Goal: Information Seeking & Learning: Learn about a topic

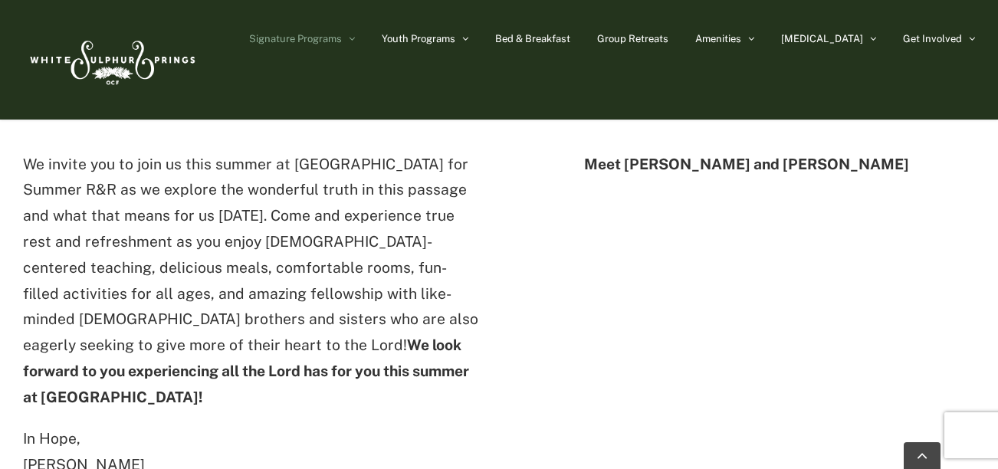
scroll to position [517, 0]
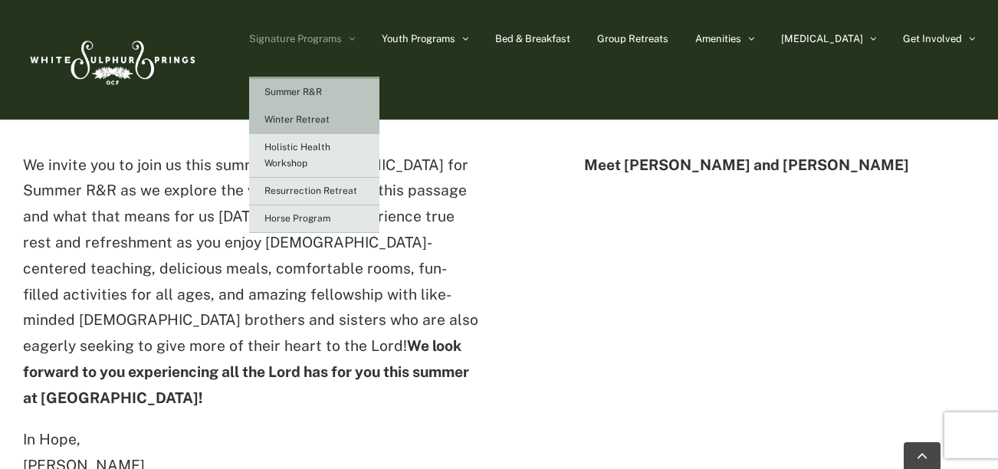
click at [355, 126] on link "Winter Retreat" at bounding box center [314, 121] width 130 height 28
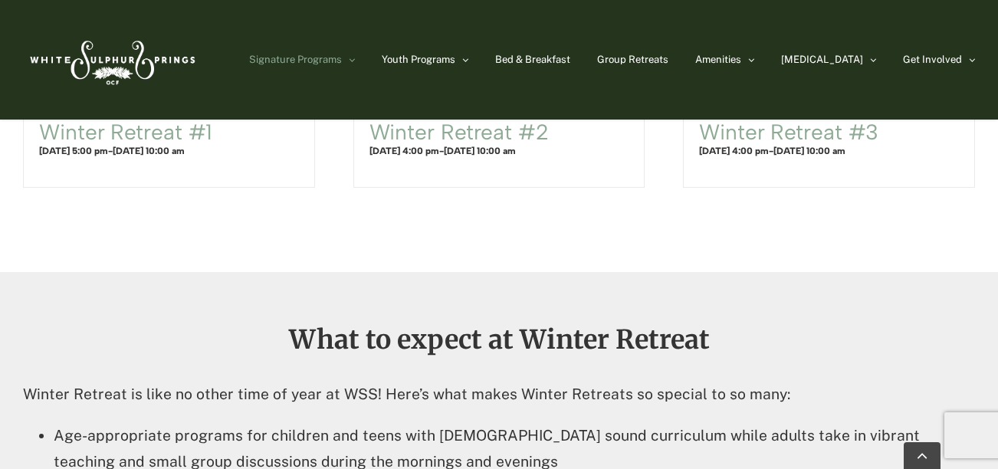
scroll to position [978, 0]
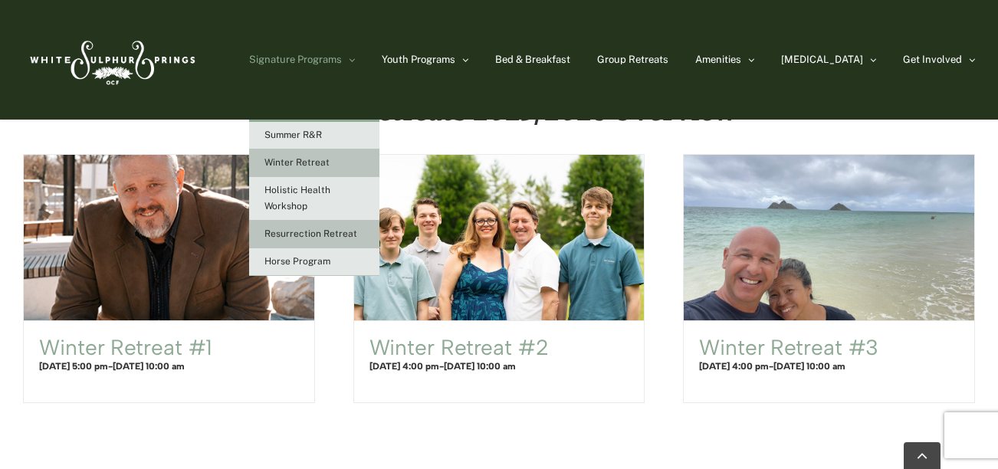
click at [357, 238] on span "Resurrection Retreat" at bounding box center [311, 234] width 93 height 11
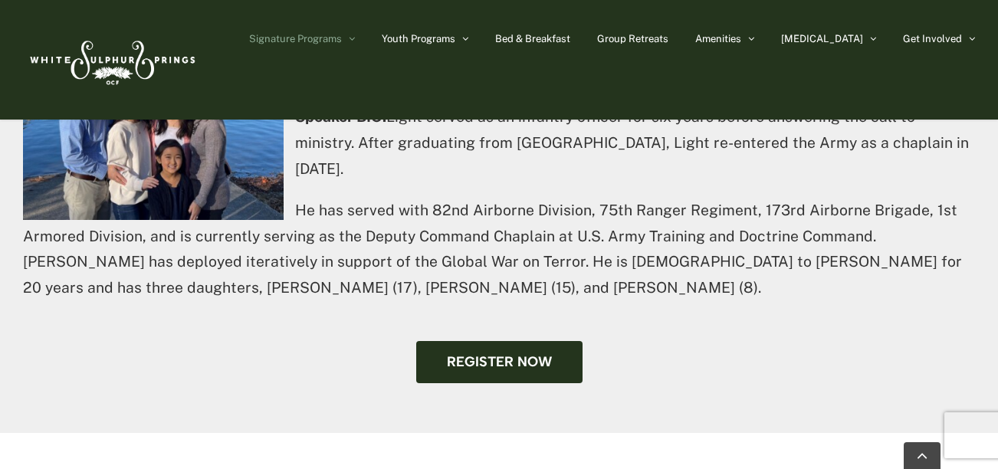
scroll to position [1023, 0]
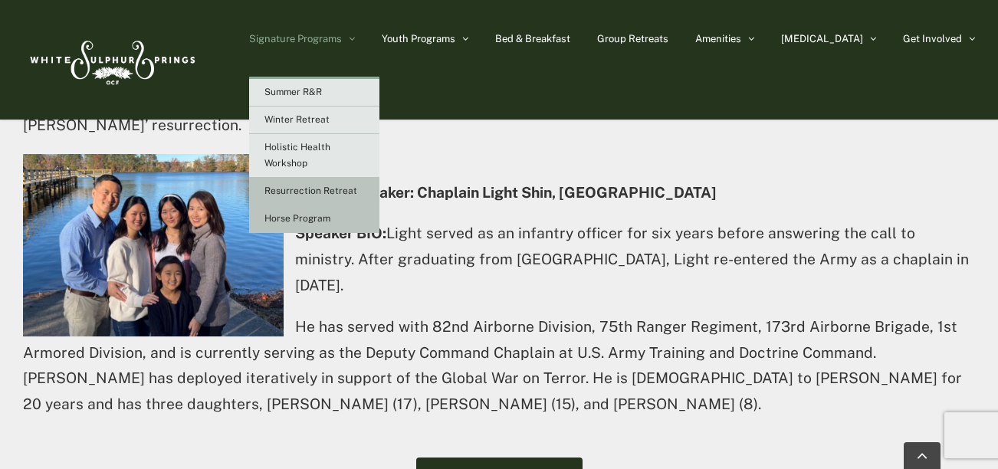
click at [380, 217] on link "Horse Program" at bounding box center [314, 220] width 130 height 28
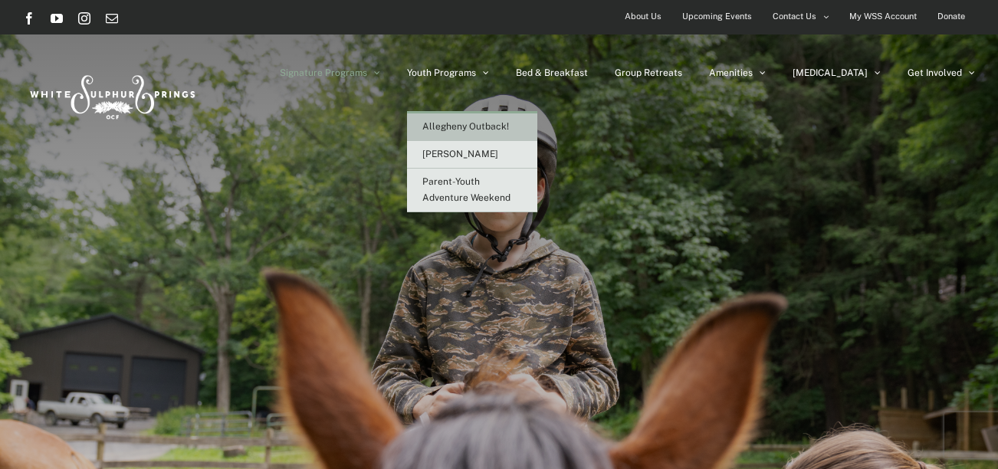
click at [509, 127] on span "Allegheny Outback!" at bounding box center [466, 126] width 87 height 11
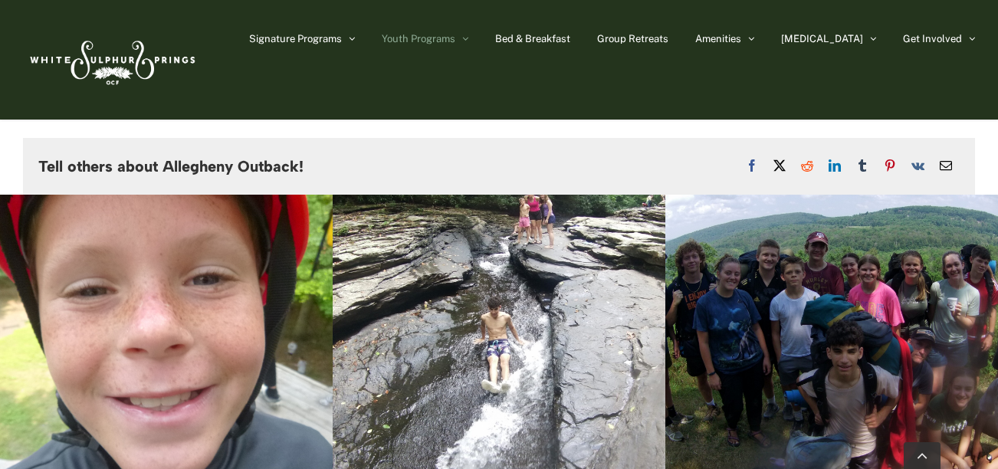
scroll to position [3866, 0]
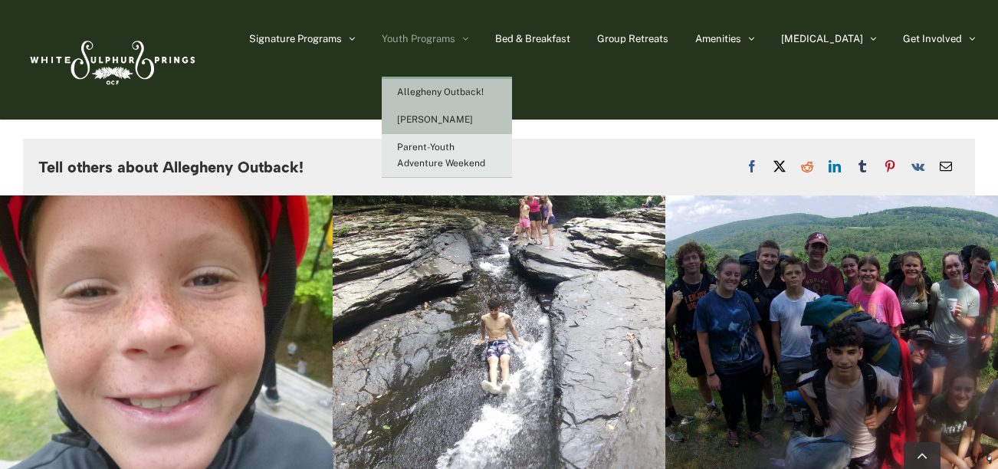
click at [473, 118] on span "[PERSON_NAME]" at bounding box center [435, 119] width 76 height 11
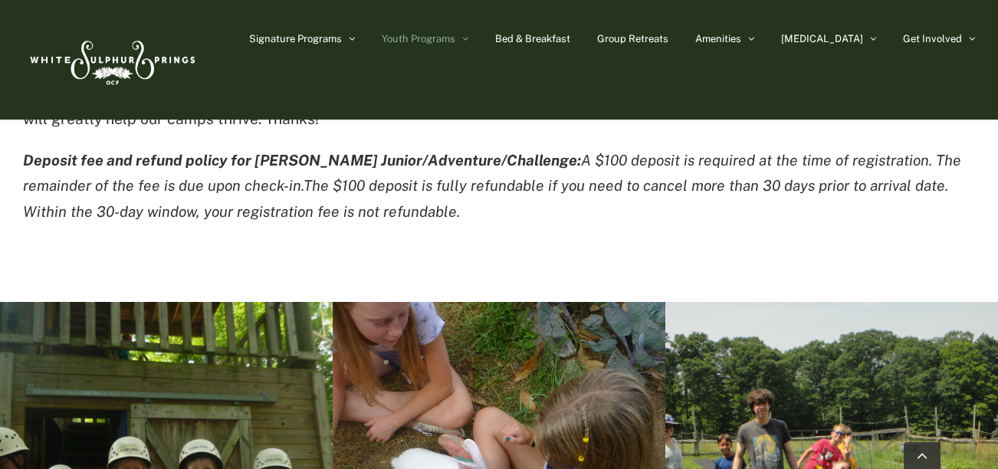
scroll to position [2406, 0]
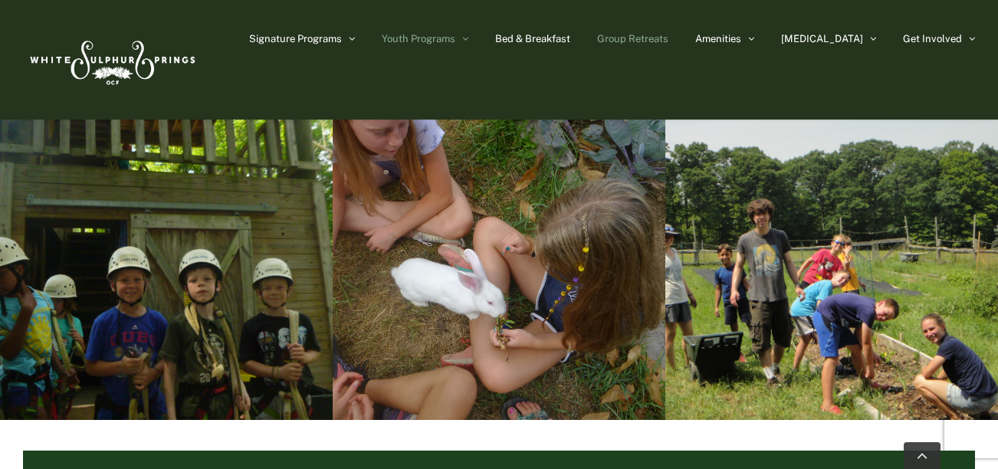
click at [669, 27] on link "Group Retreats" at bounding box center [632, 38] width 71 height 77
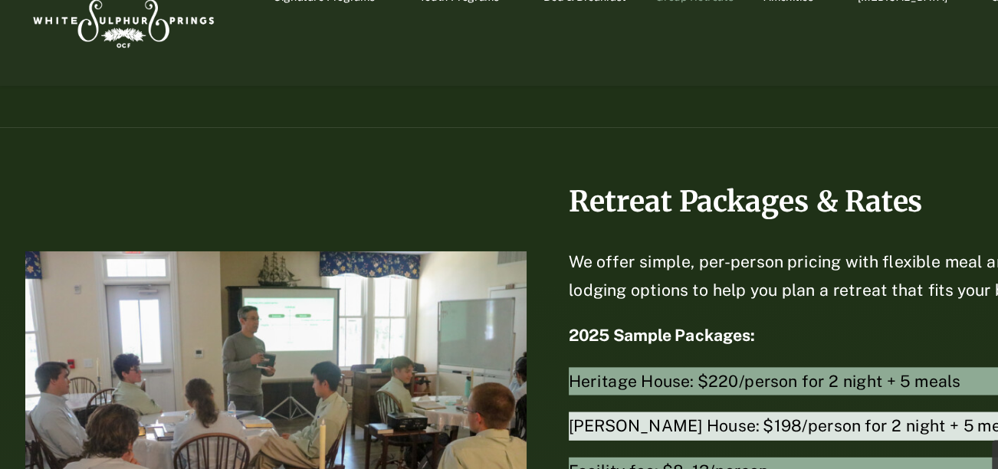
scroll to position [3201, 0]
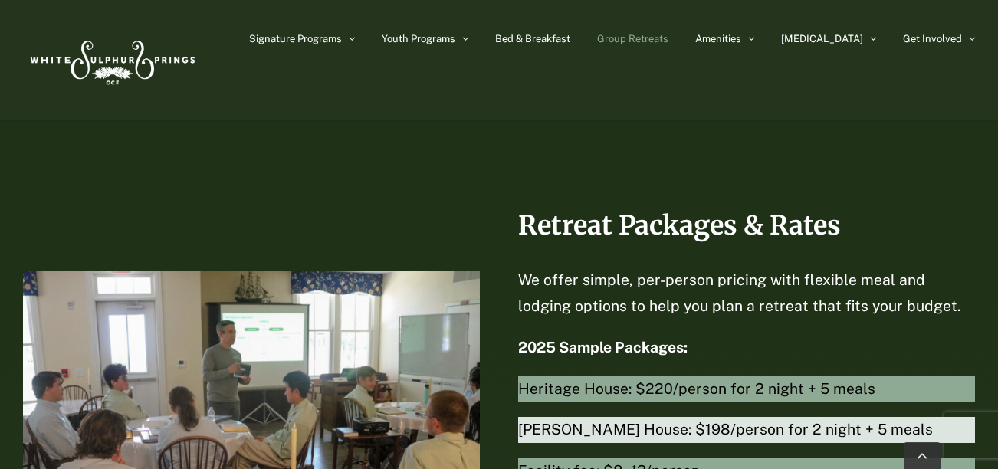
click at [613, 294] on div "Retreat Packages & Rates We offer simple, per-person pricing with flexible meal…" at bounding box center [746, 356] width 457 height 288
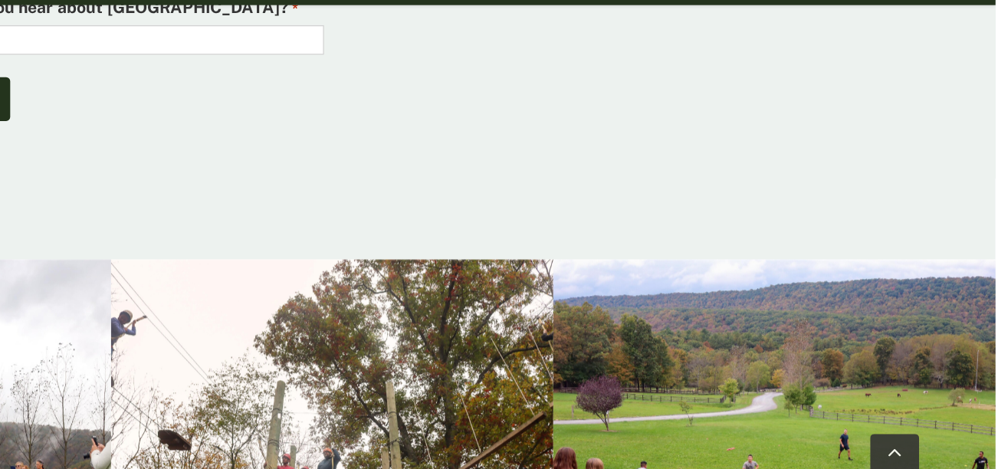
scroll to position [5023, 0]
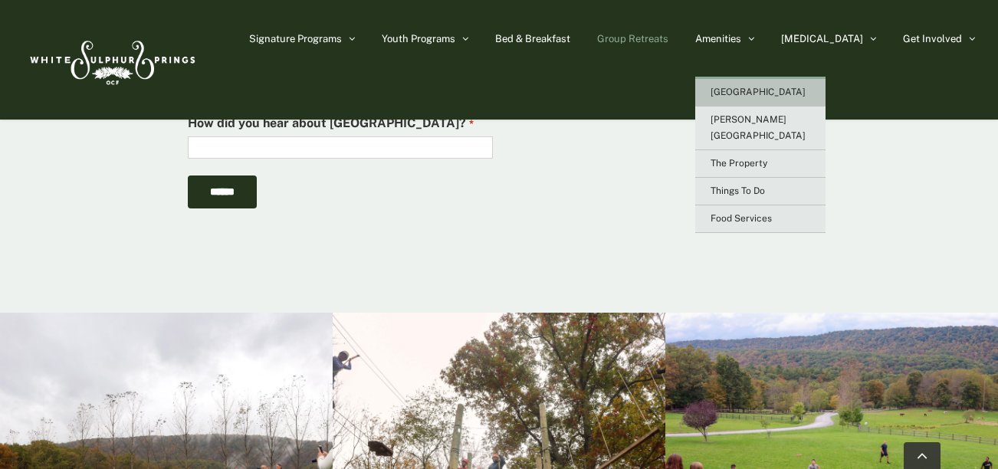
click at [826, 94] on link "[GEOGRAPHIC_DATA]" at bounding box center [761, 93] width 130 height 28
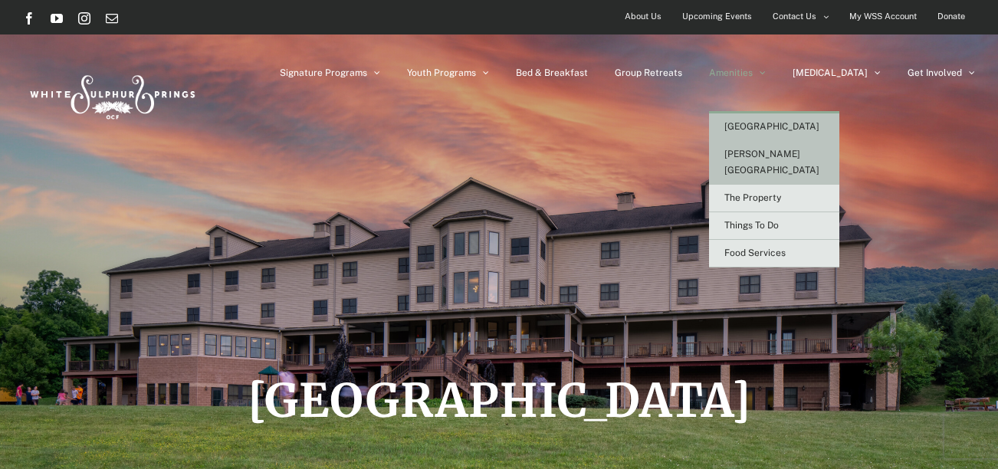
click at [800, 155] on span "[PERSON_NAME][GEOGRAPHIC_DATA]" at bounding box center [772, 162] width 95 height 27
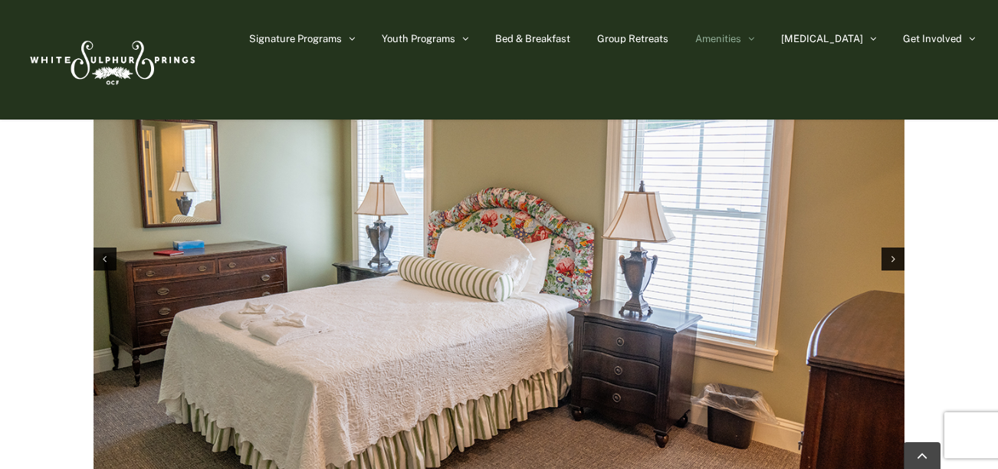
scroll to position [2473, 0]
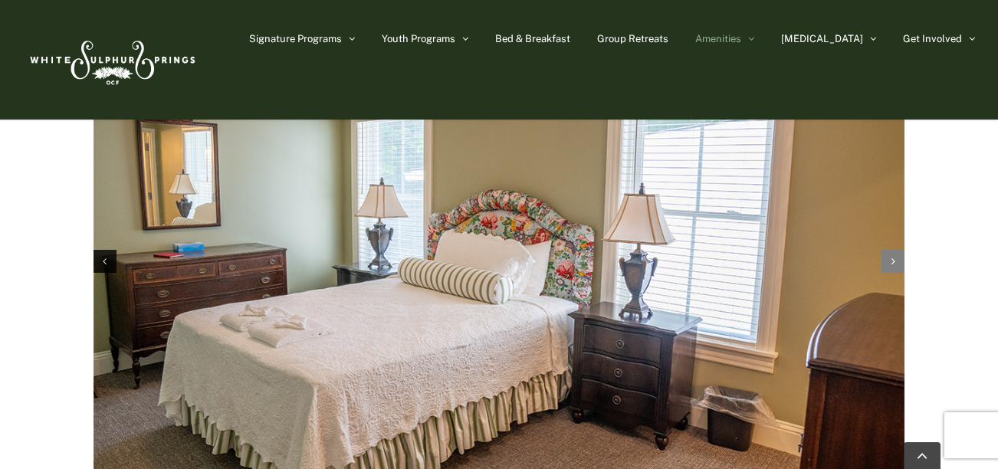
click at [887, 250] on div "Next slide" at bounding box center [893, 261] width 23 height 23
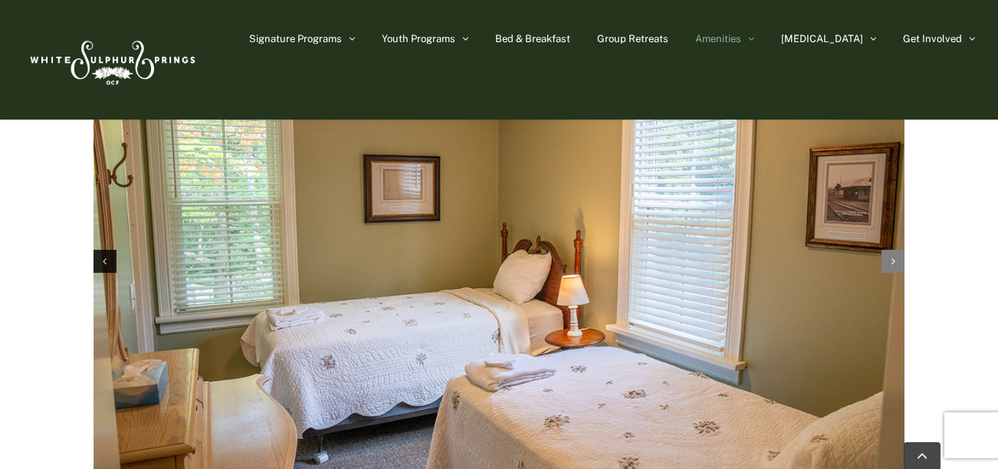
click at [887, 250] on div "Next slide" at bounding box center [893, 261] width 23 height 23
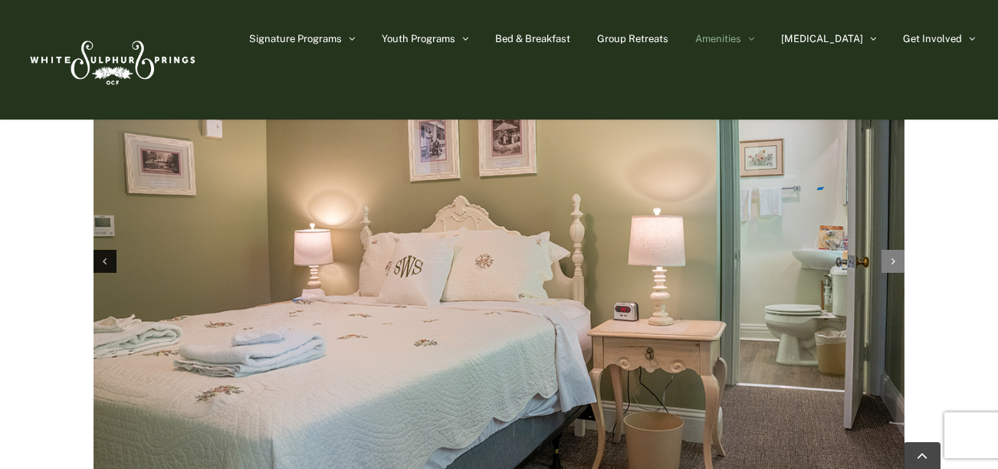
click at [887, 250] on div "Next slide" at bounding box center [893, 261] width 23 height 23
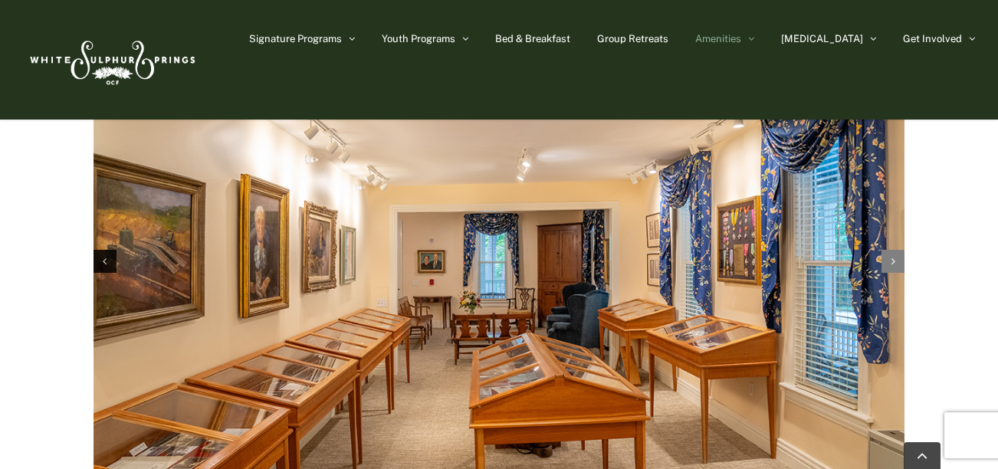
click at [887, 250] on div "Next slide" at bounding box center [893, 261] width 23 height 23
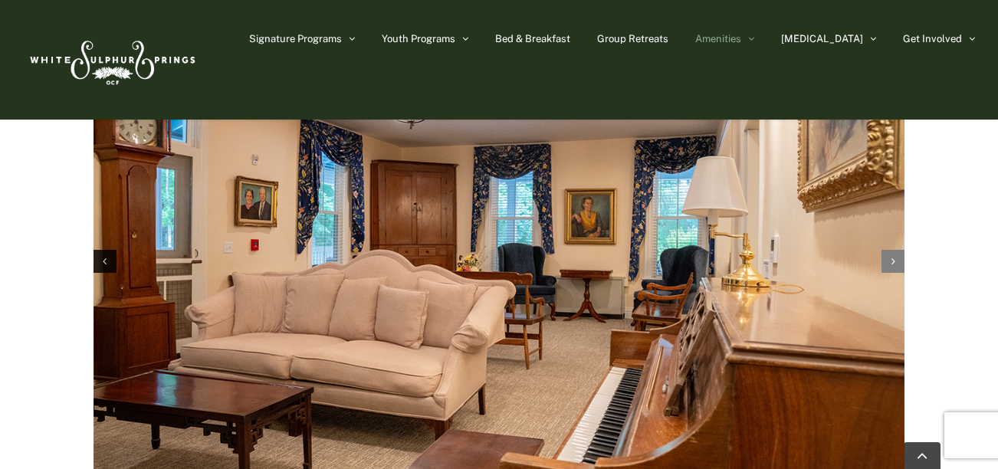
click at [887, 250] on div "Next slide" at bounding box center [893, 261] width 23 height 23
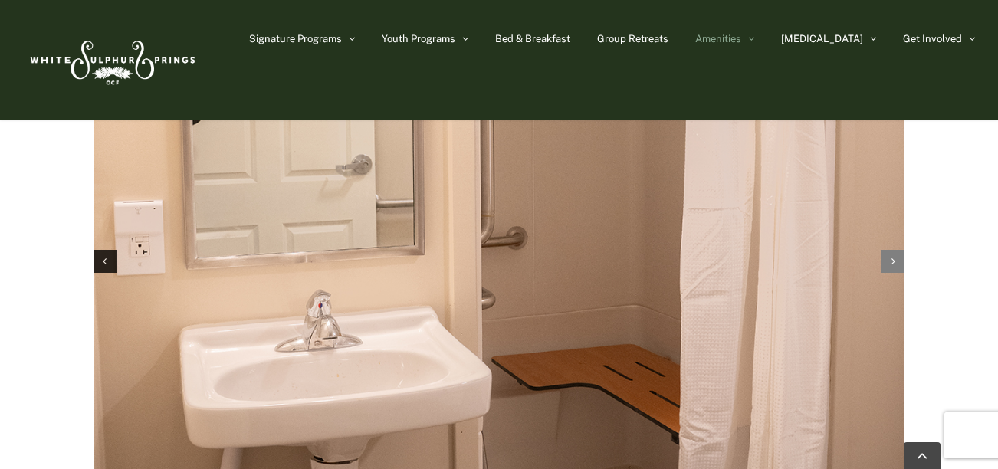
click at [887, 250] on div "Next slide" at bounding box center [893, 261] width 23 height 23
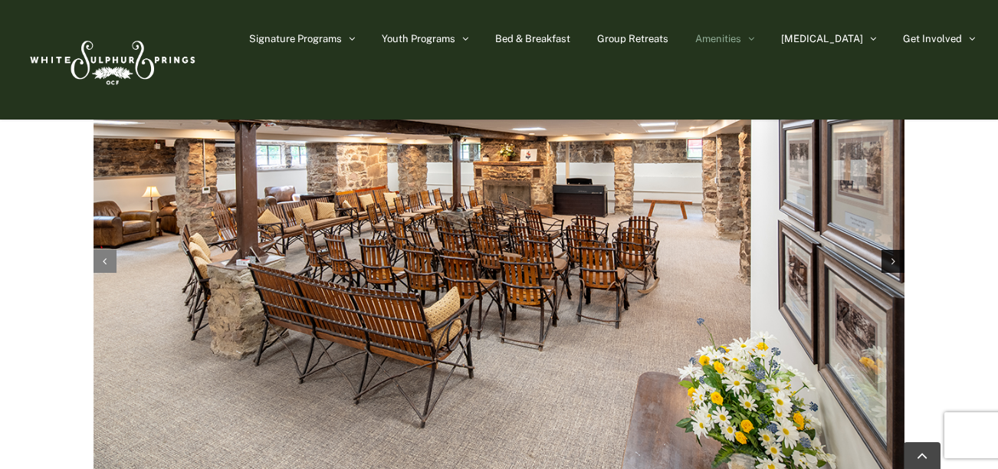
click at [97, 250] on div "Previous slide" at bounding box center [105, 261] width 23 height 23
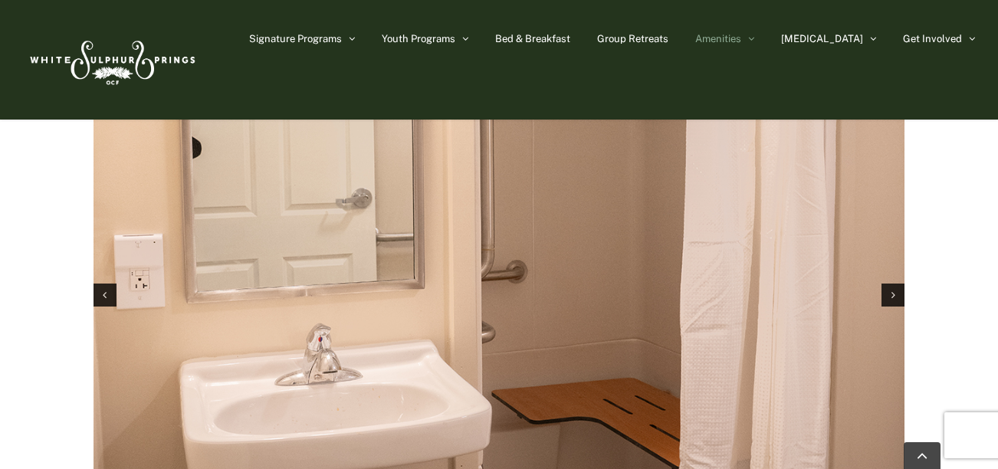
scroll to position [2438, 0]
click at [108, 285] on div "Previous slide" at bounding box center [105, 296] width 23 height 23
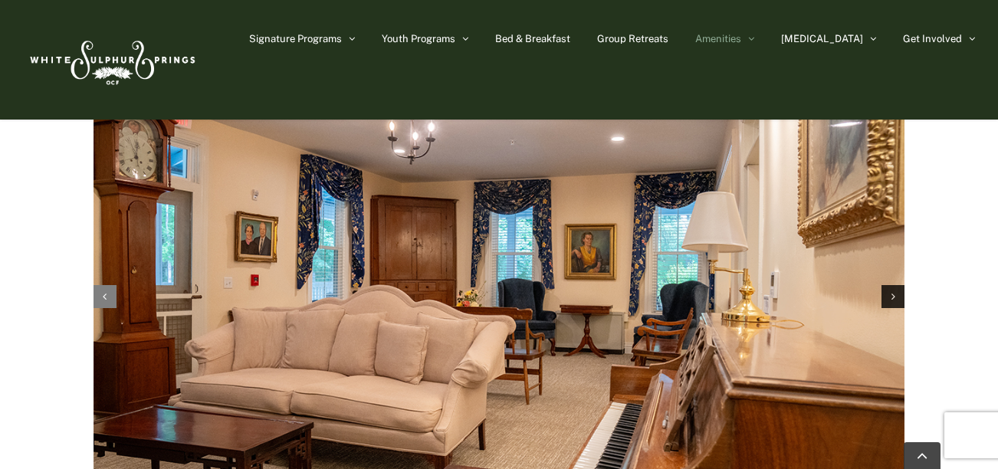
click at [108, 285] on div "Previous slide" at bounding box center [105, 296] width 23 height 23
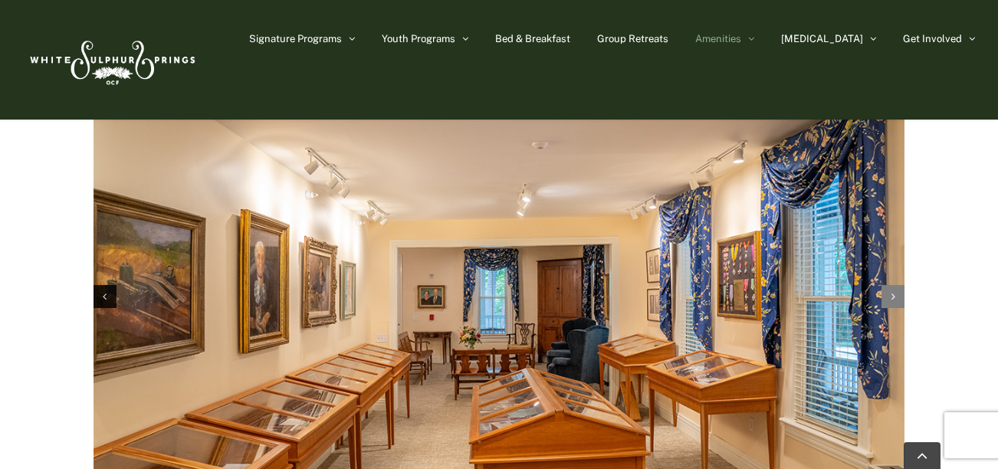
click at [894, 285] on div "Next slide" at bounding box center [893, 296] width 23 height 23
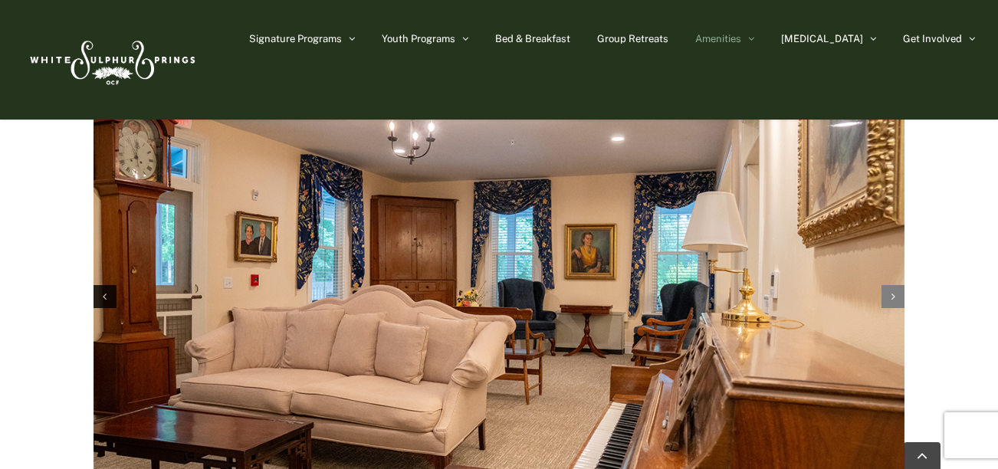
click at [893, 291] on icon "Next slide" at bounding box center [894, 296] width 4 height 11
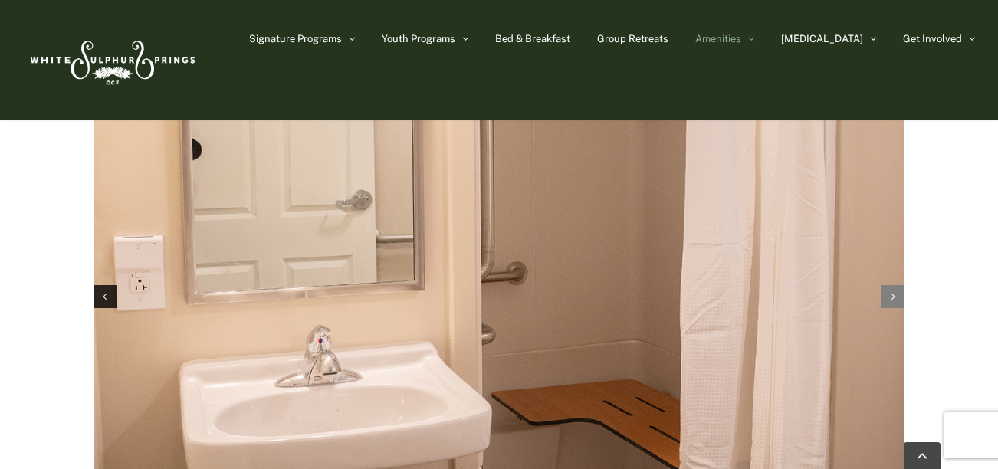
click at [893, 291] on icon "Next slide" at bounding box center [894, 296] width 4 height 11
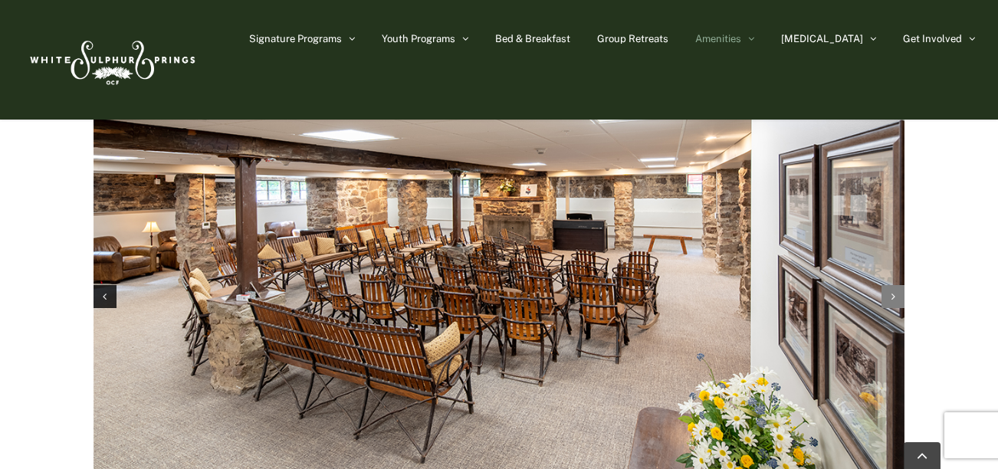
click at [893, 291] on icon "Next slide" at bounding box center [894, 296] width 4 height 11
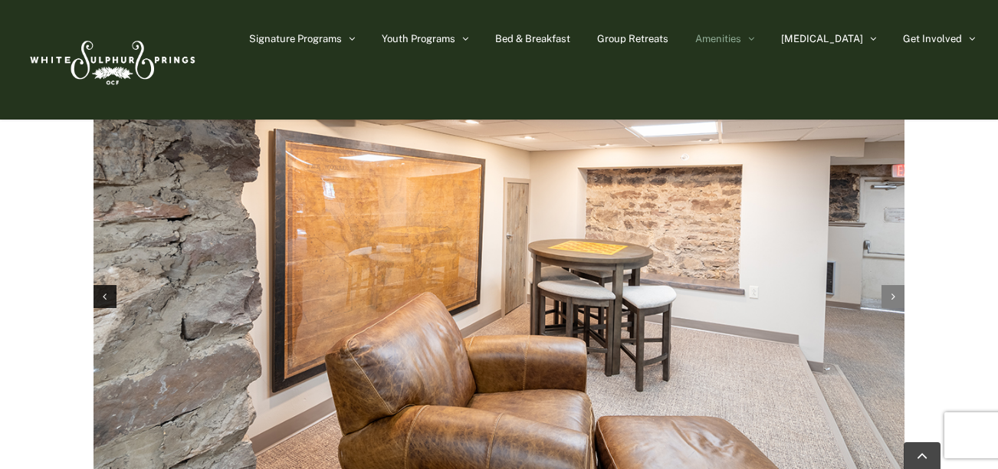
click at [893, 291] on icon "Next slide" at bounding box center [894, 296] width 4 height 11
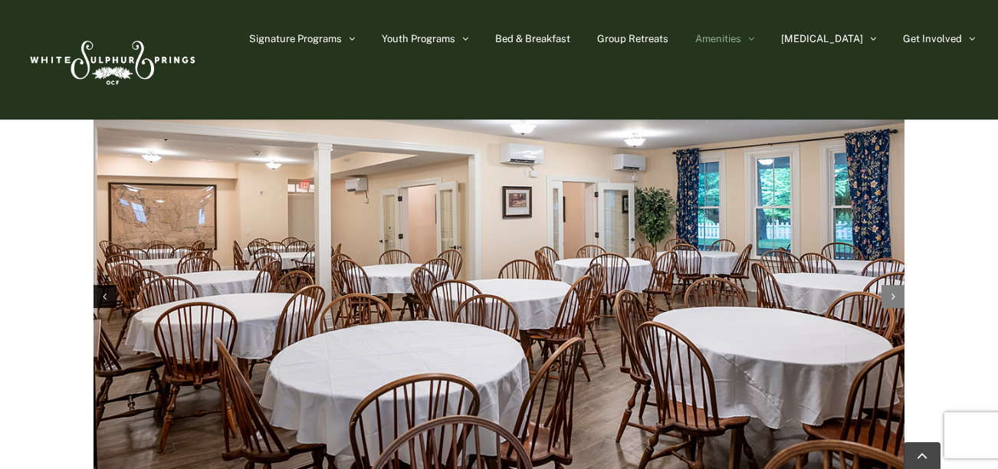
click at [893, 291] on icon "Next slide" at bounding box center [894, 296] width 4 height 11
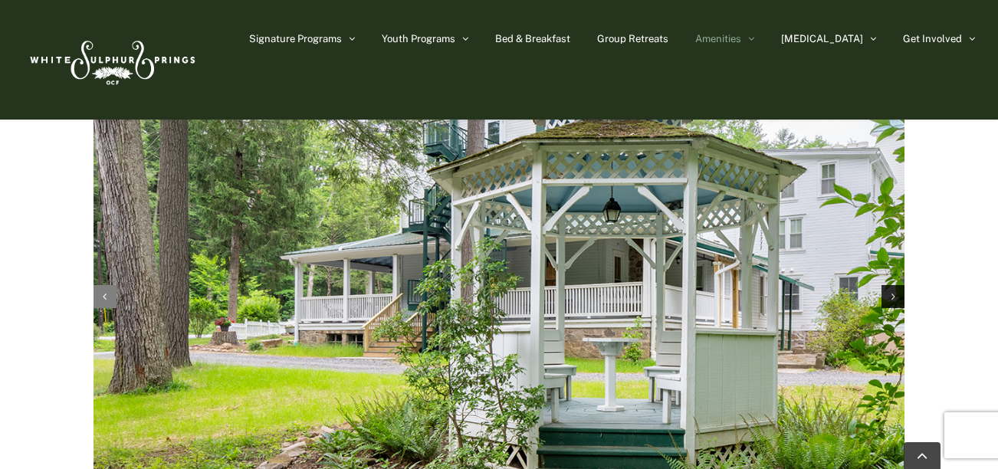
click at [110, 285] on div "Previous slide" at bounding box center [105, 296] width 23 height 23
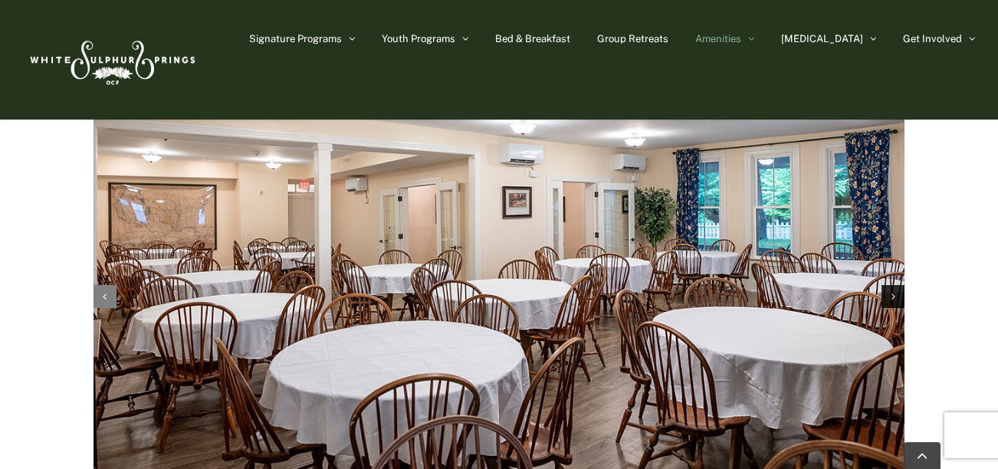
click at [110, 285] on div "Previous slide" at bounding box center [105, 296] width 23 height 23
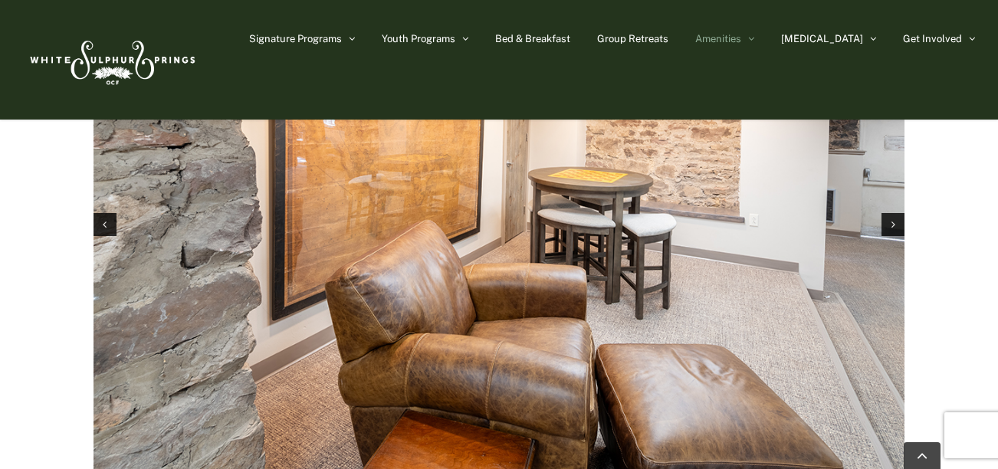
scroll to position [2484, 0]
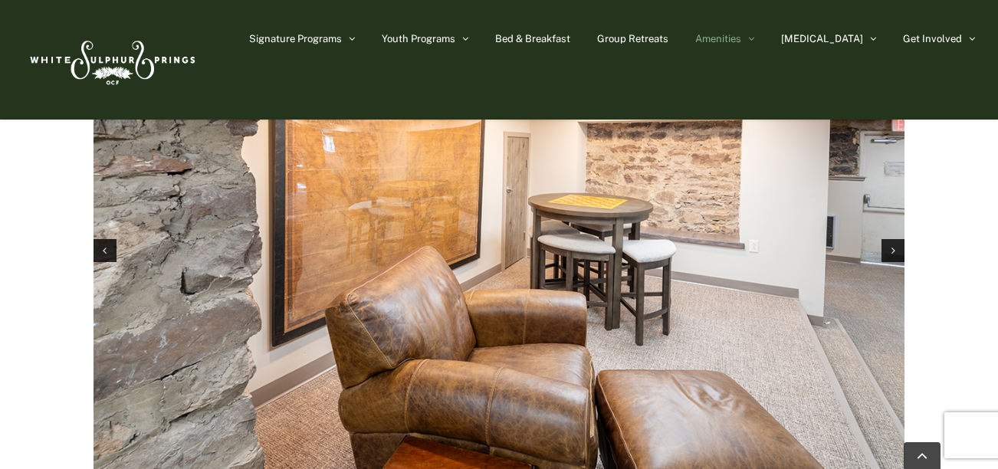
click at [906, 202] on div "Photos of Harrison House Swipe to view gallery" at bounding box center [499, 205] width 850 height 707
click at [902, 239] on div "Next slide" at bounding box center [893, 250] width 23 height 23
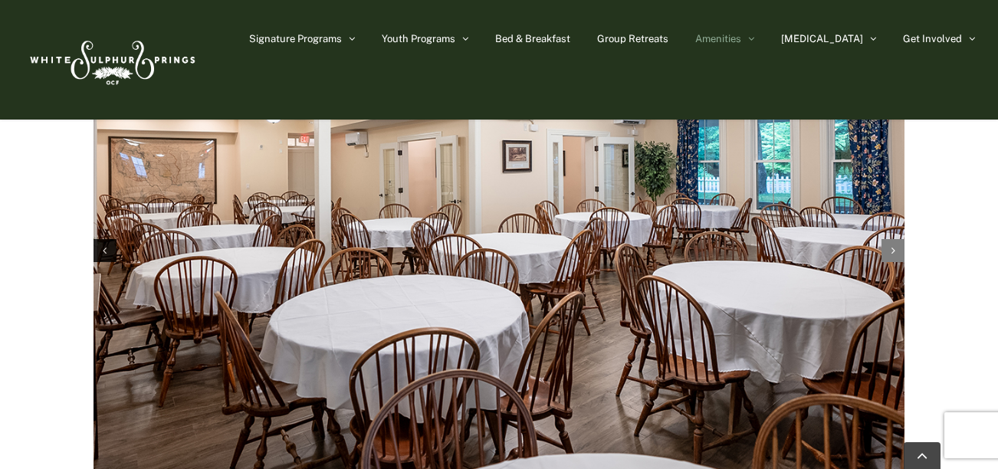
click at [902, 239] on div "Next slide" at bounding box center [893, 250] width 23 height 23
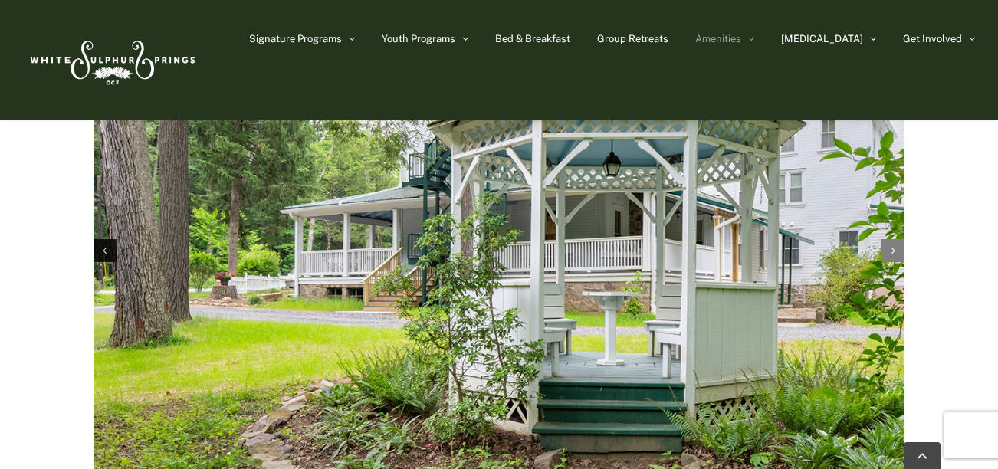
click at [902, 239] on div "Next slide" at bounding box center [893, 250] width 23 height 23
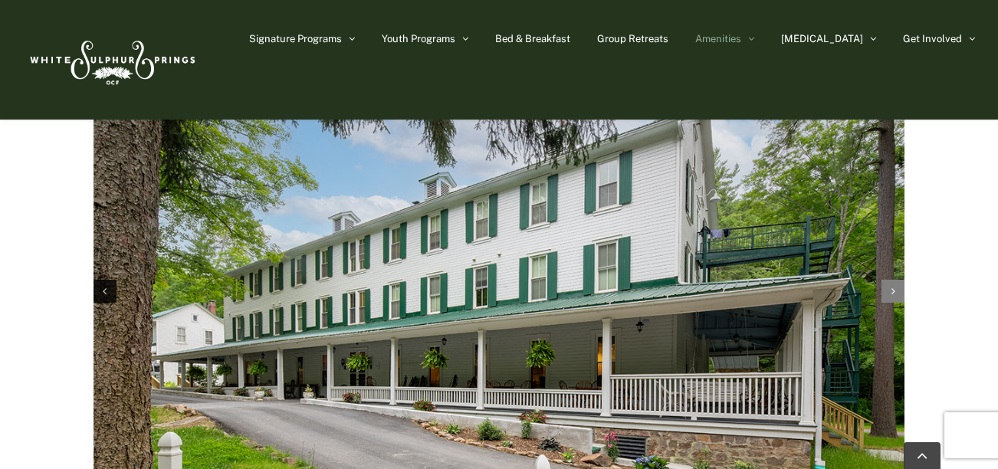
scroll to position [2442, 0]
click at [901, 281] on div "Next slide" at bounding box center [893, 292] width 23 height 23
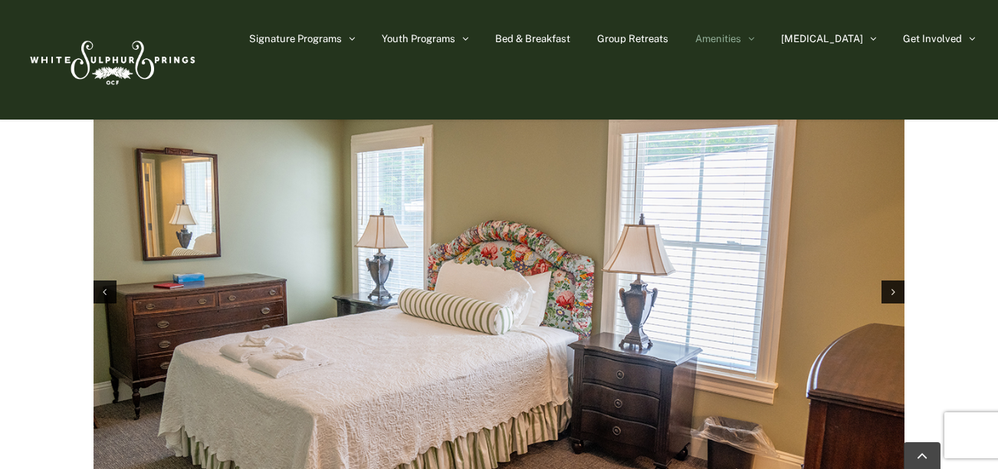
click at [878, 261] on img "1 / 11" at bounding box center [499, 290] width 811 height 541
click at [894, 281] on div "Next slide" at bounding box center [893, 292] width 23 height 23
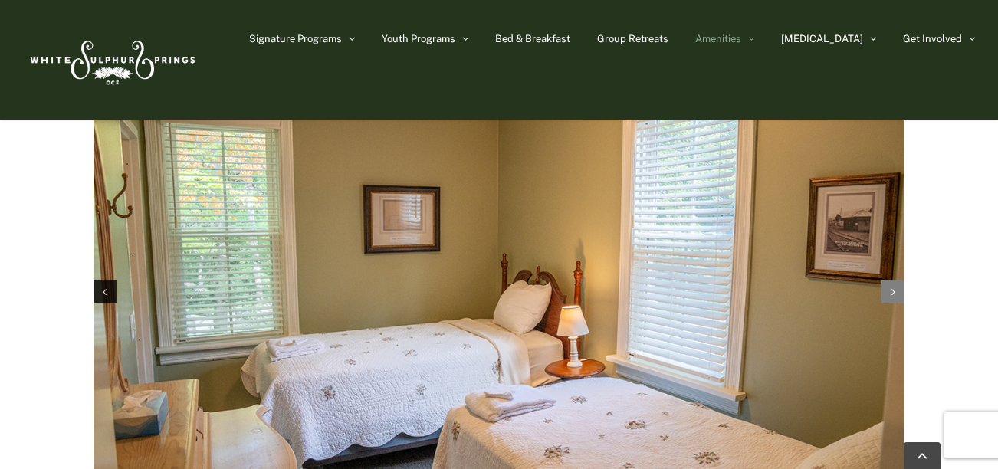
click at [894, 281] on div "Next slide" at bounding box center [893, 292] width 23 height 23
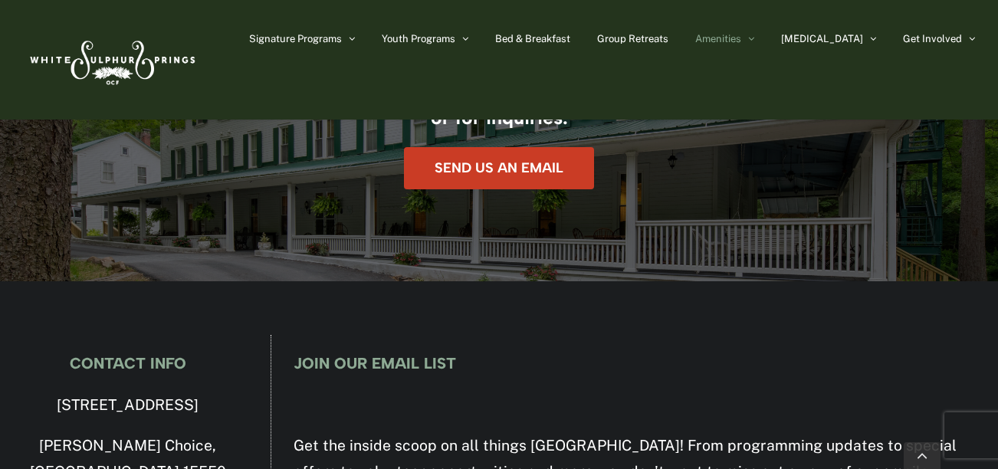
scroll to position [3405, 0]
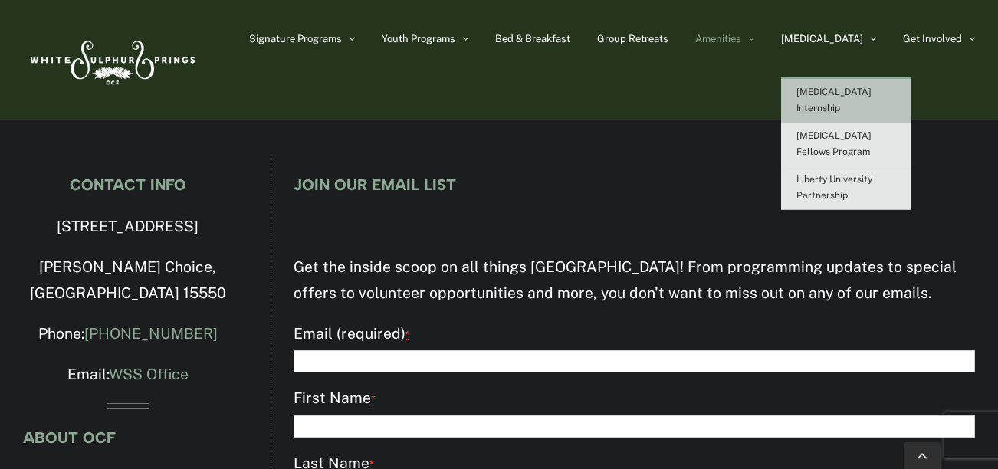
click at [892, 99] on link "[MEDICAL_DATA] Internship" at bounding box center [846, 101] width 130 height 44
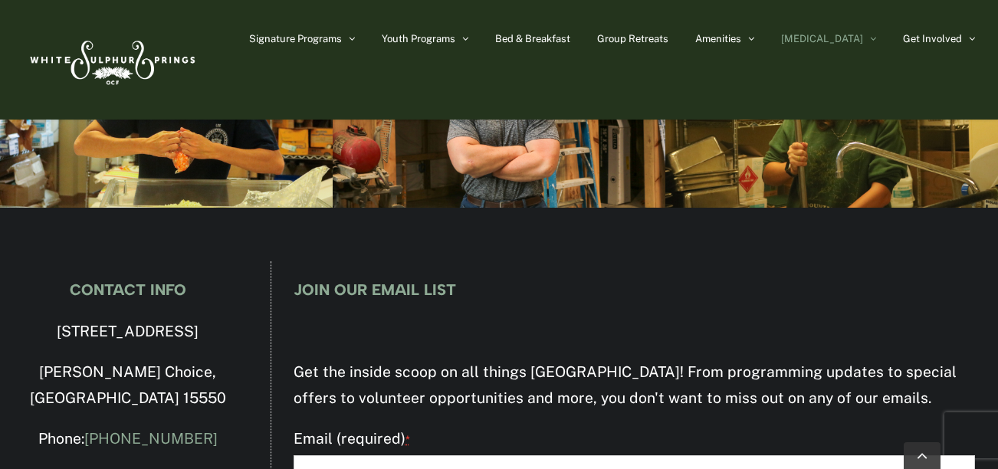
scroll to position [4479, 0]
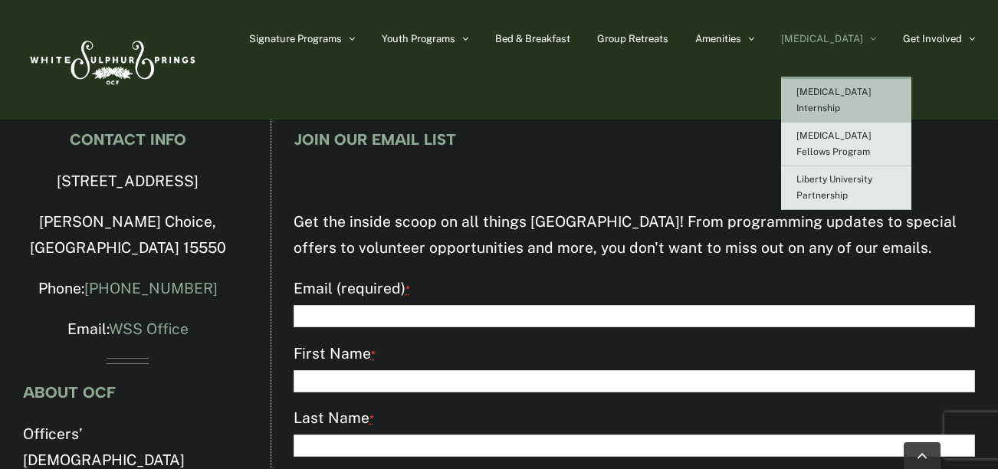
click at [853, 44] on link "[MEDICAL_DATA]" at bounding box center [828, 38] width 95 height 77
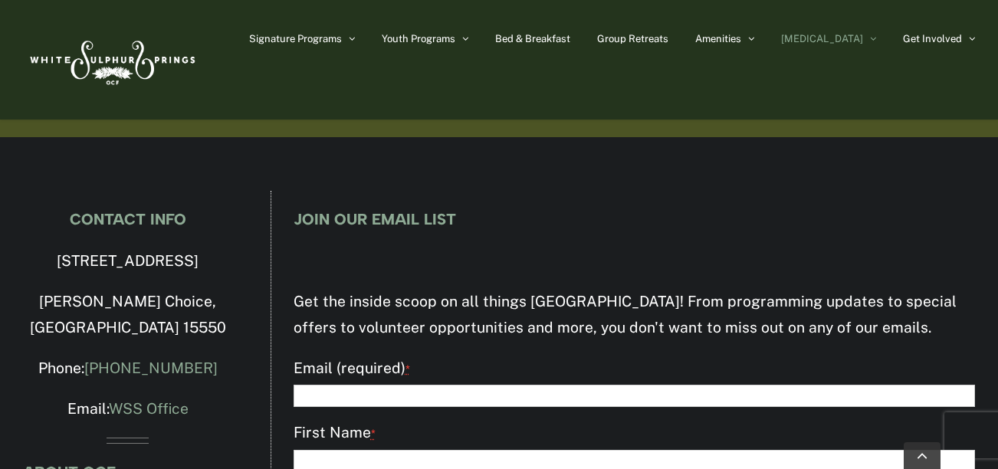
scroll to position [4558, 0]
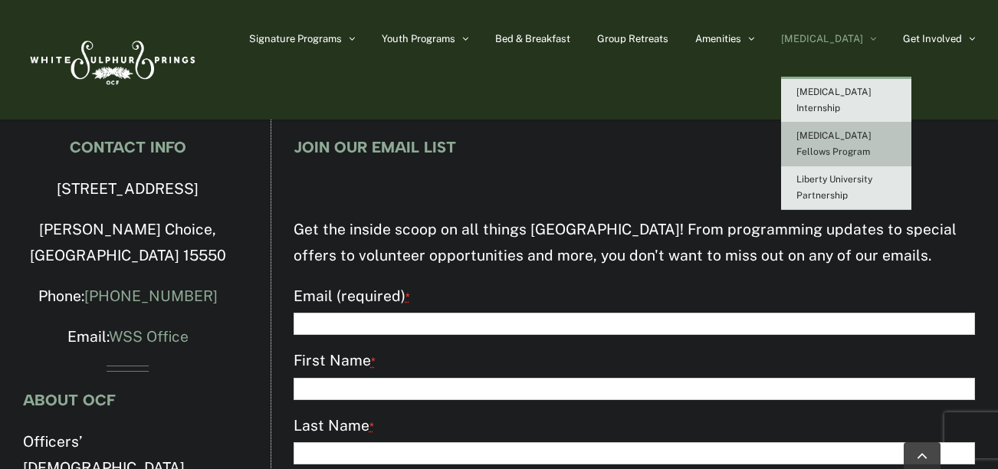
click at [865, 127] on link "[MEDICAL_DATA] Fellows Program" at bounding box center [846, 145] width 130 height 44
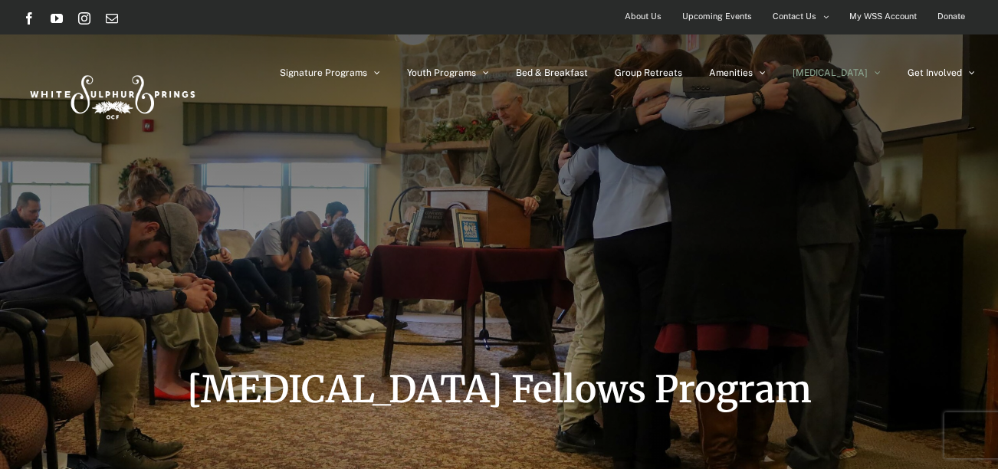
click at [750, 166] on div "[MEDICAL_DATA] Fellows Program" at bounding box center [499, 266] width 952 height 533
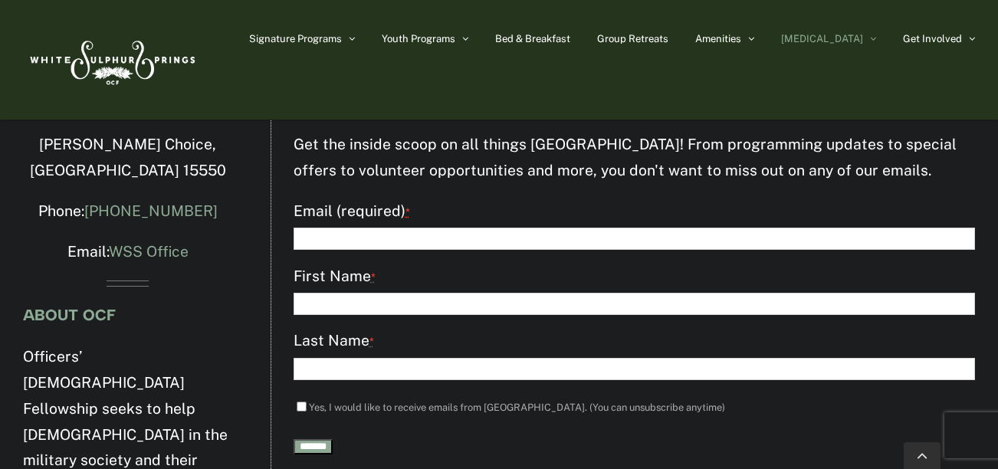
scroll to position [1691, 0]
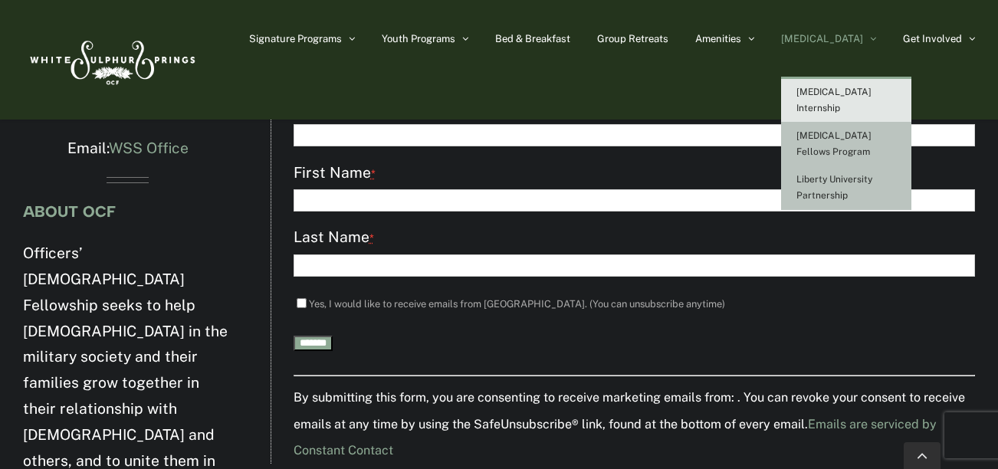
click at [874, 173] on link "Liberty University Partnership" at bounding box center [846, 188] width 130 height 44
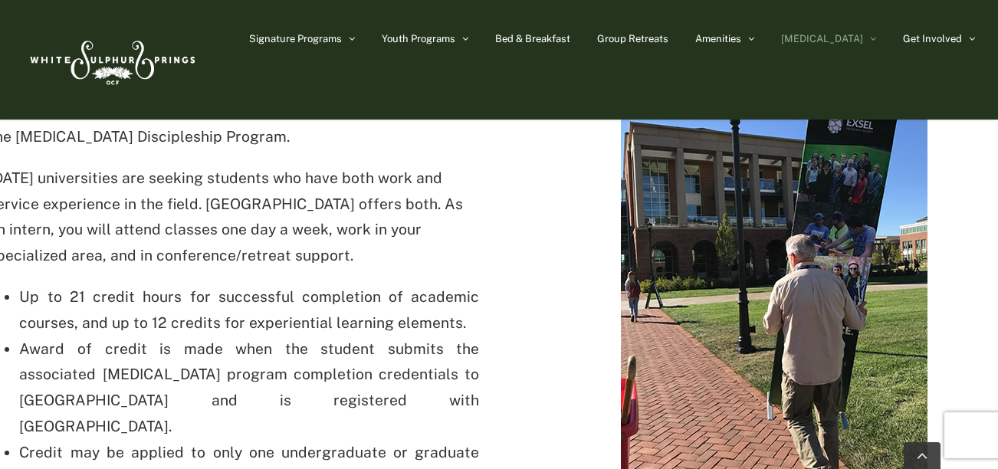
scroll to position [505, 0]
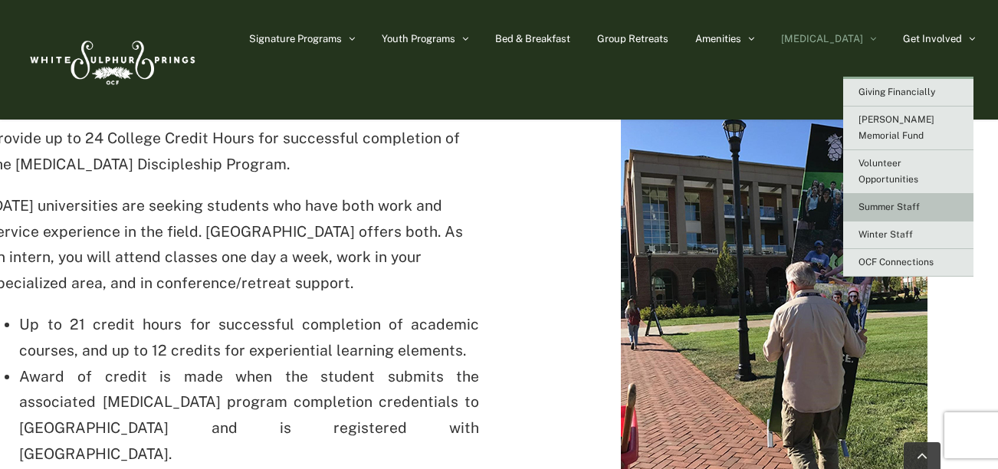
click at [896, 202] on span "Summer Staff" at bounding box center [889, 207] width 61 height 11
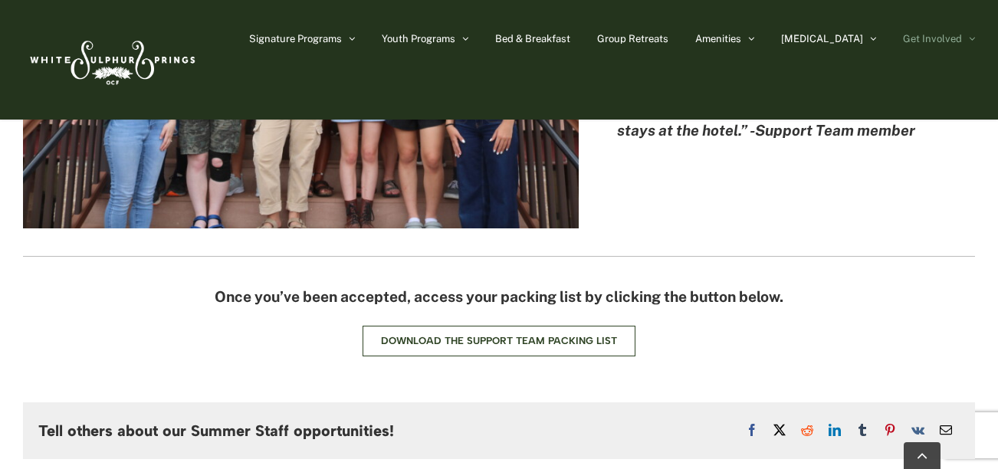
scroll to position [4169, 0]
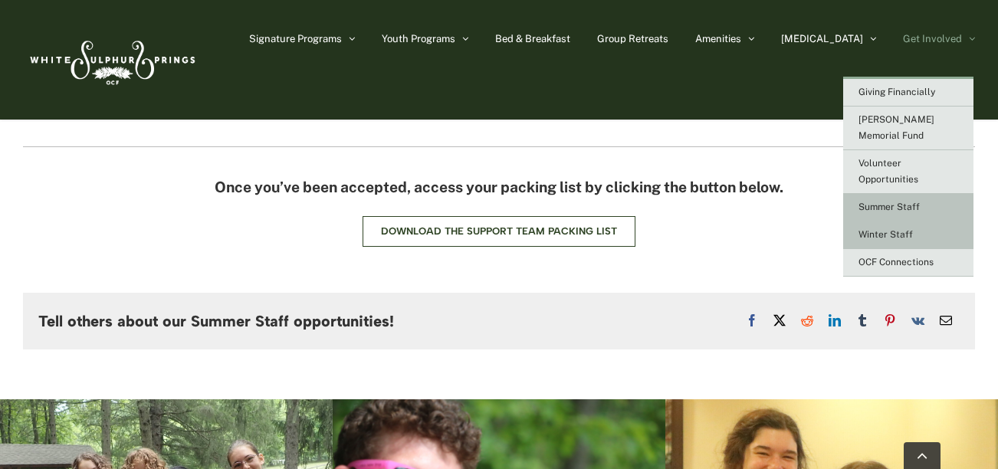
click at [886, 229] on span "Winter Staff" at bounding box center [886, 234] width 54 height 11
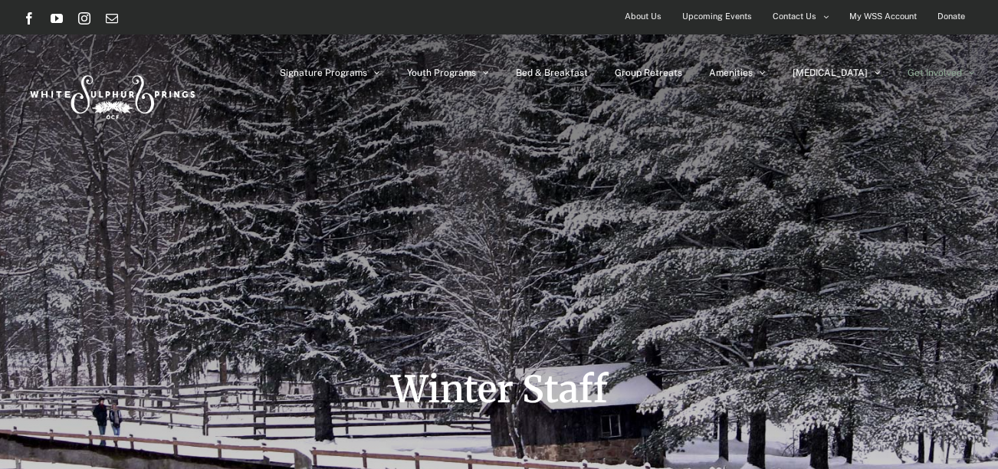
click at [653, 19] on span "About Us" at bounding box center [643, 16] width 37 height 22
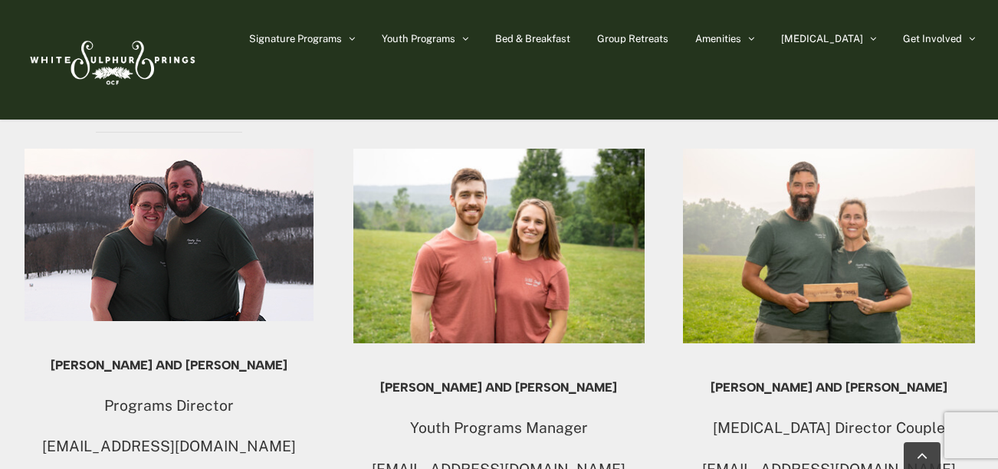
scroll to position [1522, 0]
